Goal: Transaction & Acquisition: Purchase product/service

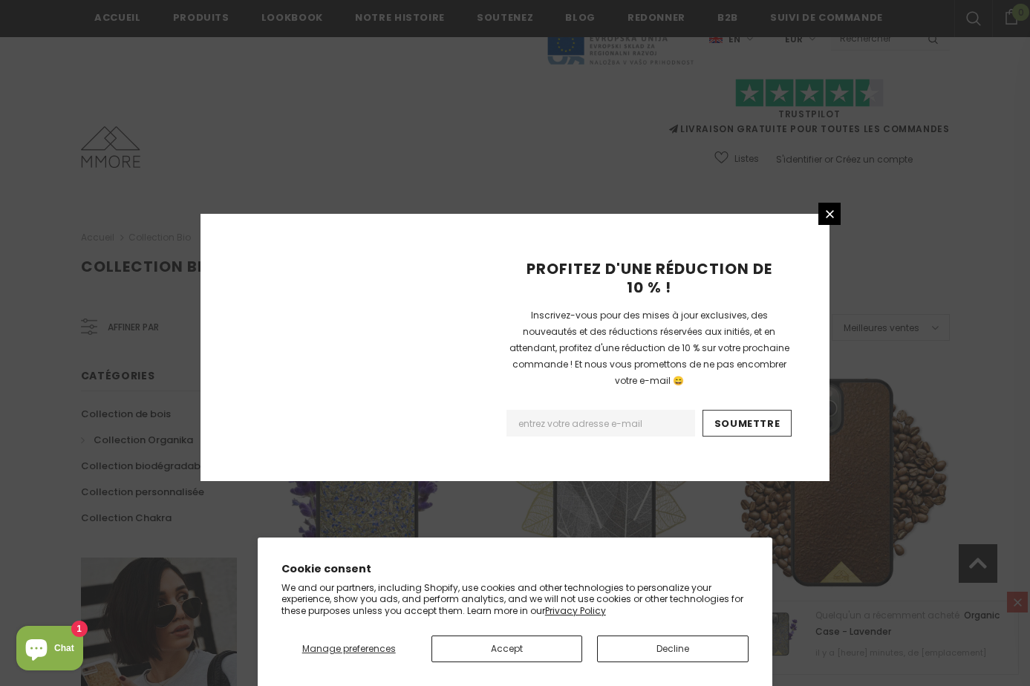
scroll to position [1645, 0]
